Goal: Information Seeking & Learning: Learn about a topic

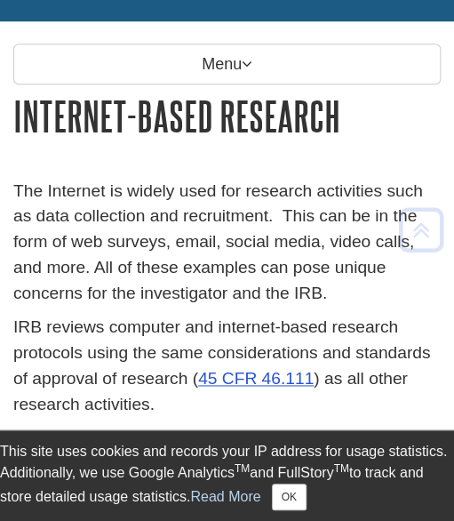
scroll to position [236, 0]
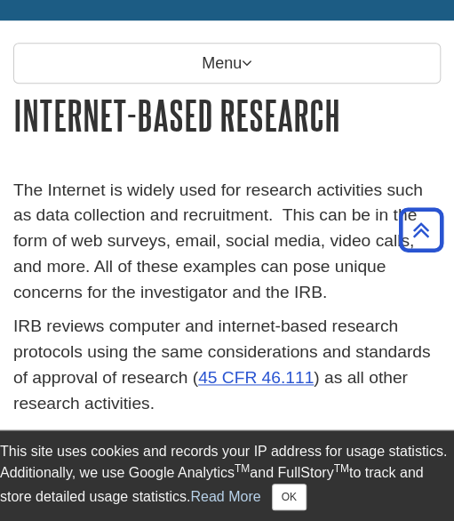
click at [353, 331] on p "IRB reviews computer and internet-based research protocols using the same consi…" at bounding box center [226, 365] width 427 height 102
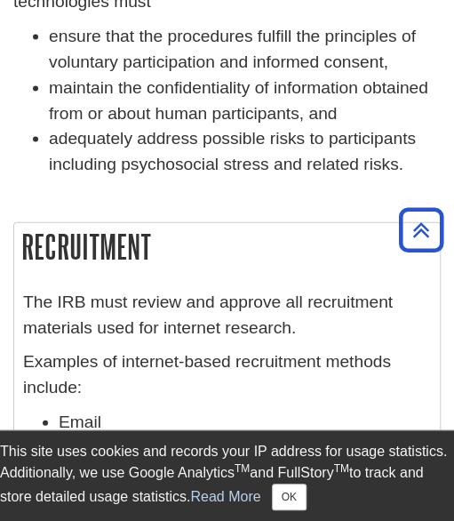
scroll to position [691, 0]
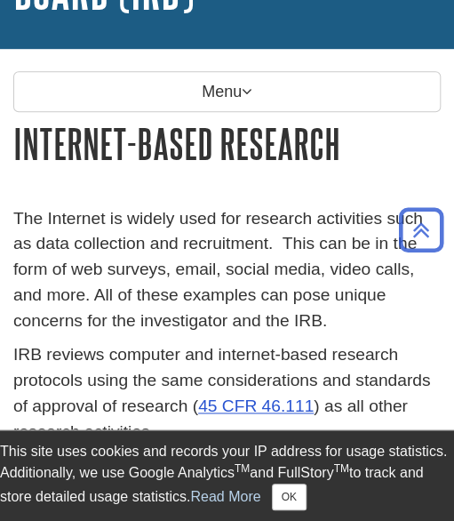
scroll to position [211, 0]
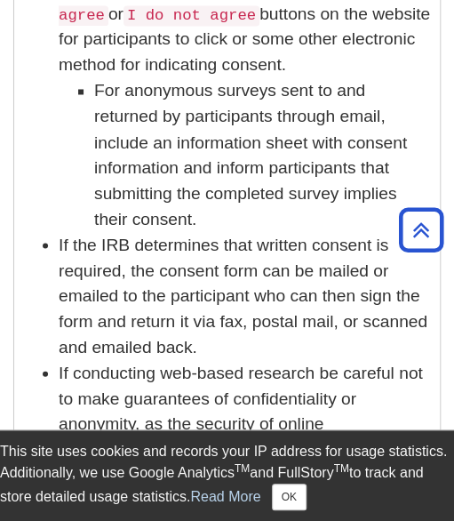
scroll to position [1926, 0]
